Goal: Information Seeking & Learning: Learn about a topic

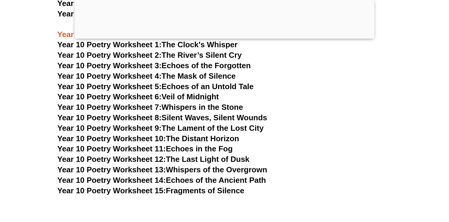
scroll to position [4368, 0]
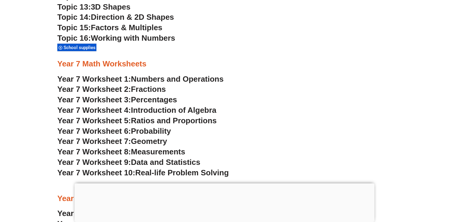
scroll to position [1747, 0]
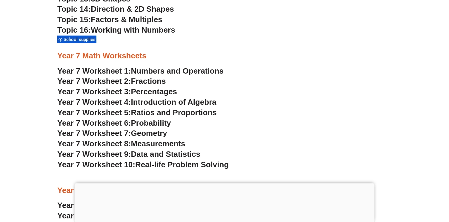
click at [156, 105] on span "Introduction of Algebra" at bounding box center [173, 101] width 85 height 9
click at [143, 116] on span "Ratios and Proportions" at bounding box center [174, 112] width 86 height 9
